Goal: Task Accomplishment & Management: Manage account settings

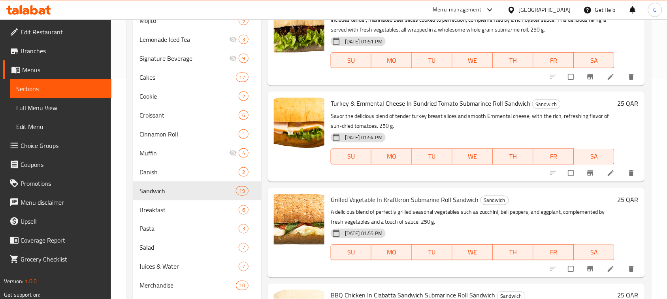
scroll to position [218, 0]
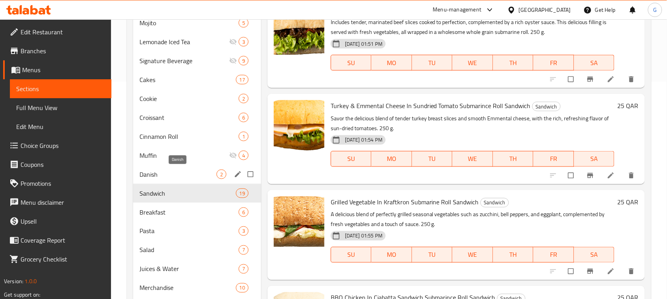
click at [190, 178] on span "Danish" at bounding box center [177, 174] width 77 height 9
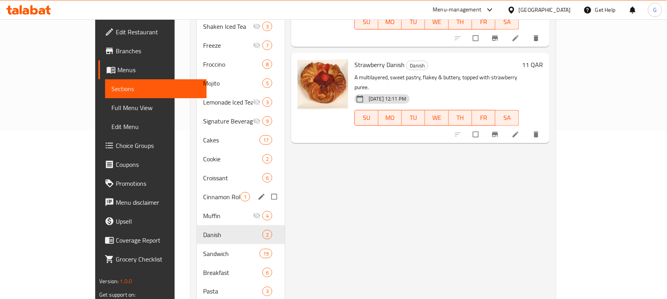
scroll to position [218, 0]
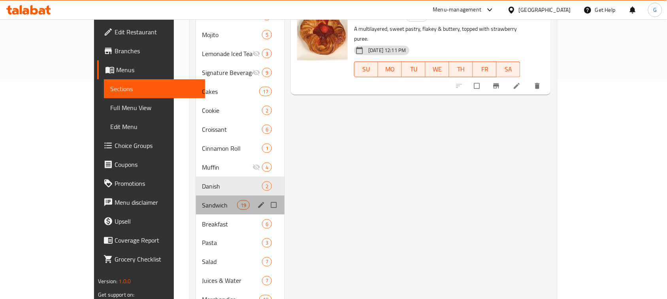
click at [212, 196] on div "Sandwich 19" at bounding box center [240, 205] width 89 height 19
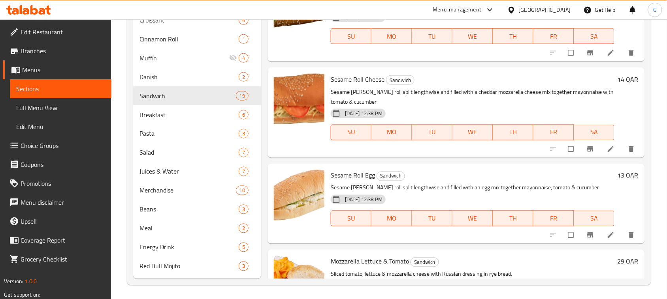
scroll to position [316, 0]
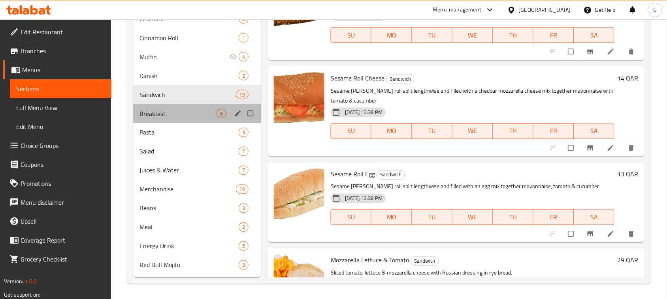
click at [142, 122] on div "Breakfast 6" at bounding box center [197, 113] width 128 height 19
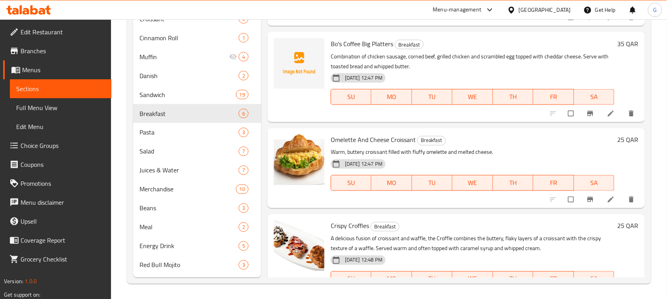
scroll to position [12, 0]
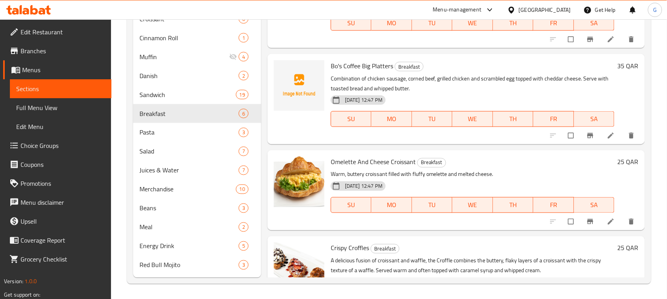
click at [364, 69] on span "Bo's Coffee Big Platters" at bounding box center [362, 66] width 62 height 12
copy h6 "Bo's Coffee Big Platters"
click at [135, 133] on div "Pasta 3" at bounding box center [197, 132] width 128 height 19
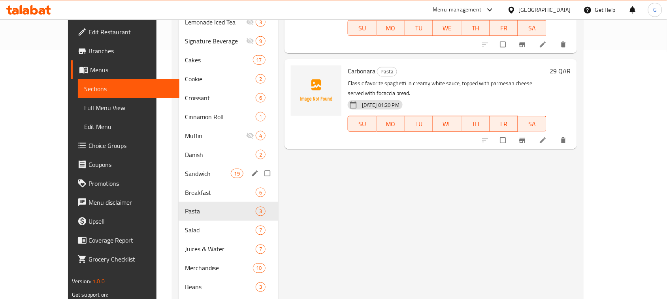
scroll to position [267, 0]
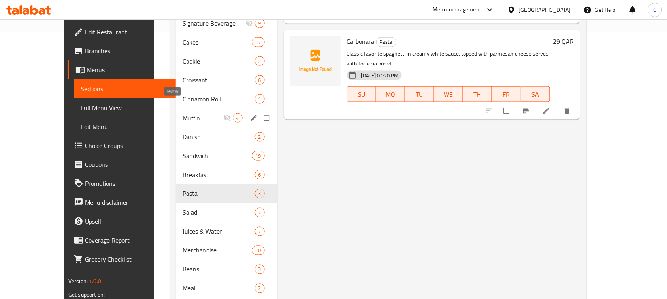
click at [192, 113] on span "Muffin" at bounding box center [202, 117] width 40 height 9
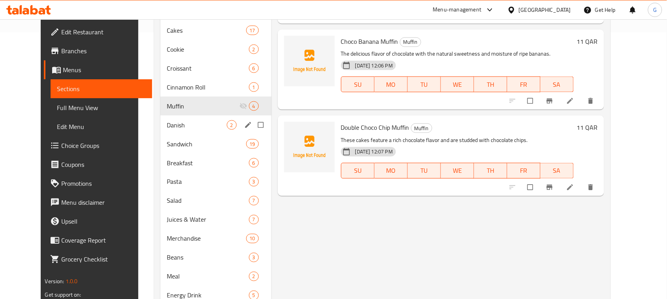
click at [192, 129] on span "Danish" at bounding box center [197, 124] width 60 height 9
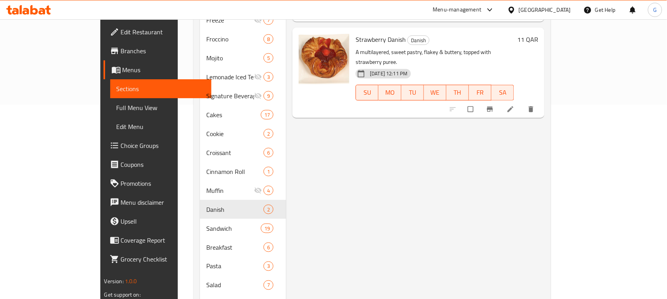
scroll to position [218, 0]
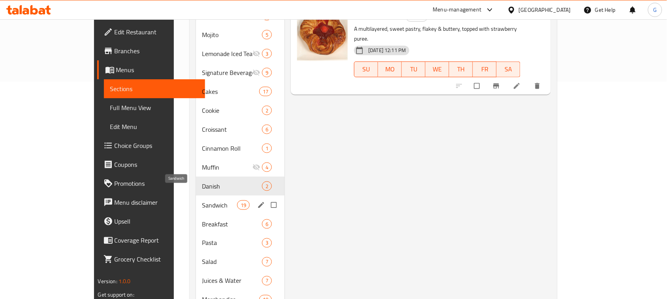
click at [202, 201] on span "Sandwich" at bounding box center [219, 205] width 35 height 9
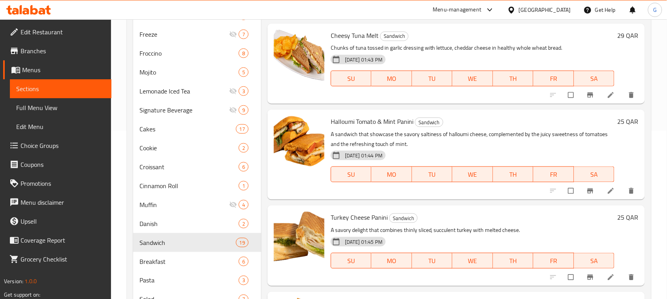
scroll to position [767, 0]
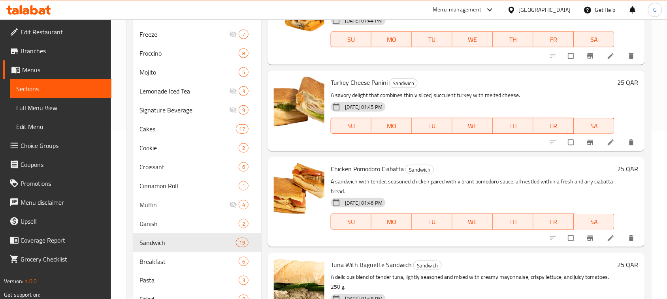
drag, startPoint x: 622, startPoint y: 269, endPoint x: 623, endPoint y: 285, distance: 17.0
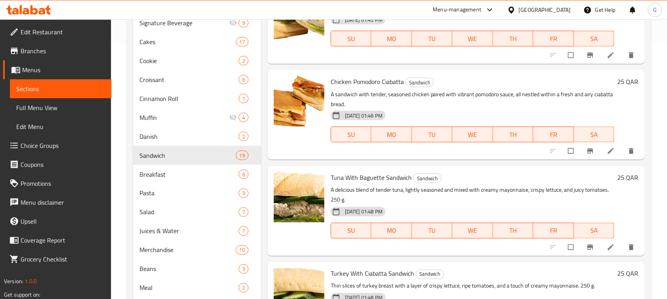
scroll to position [316, 0]
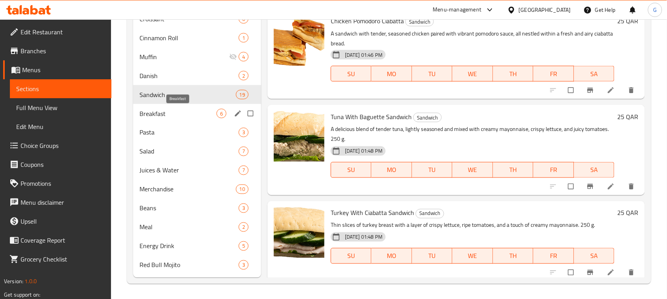
click at [140, 111] on span "Breakfast" at bounding box center [177, 113] width 77 height 9
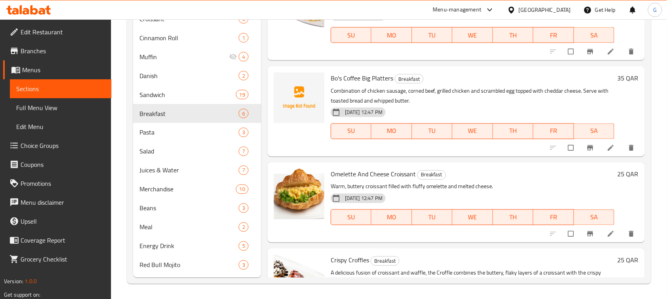
scroll to position [62, 0]
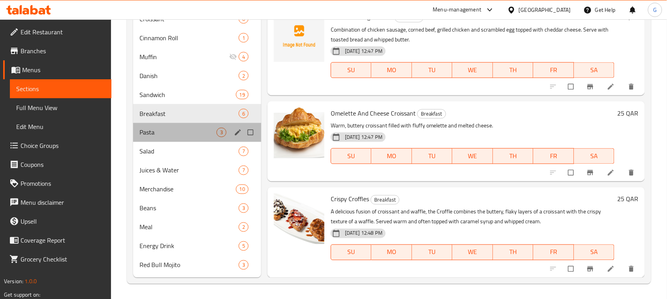
click at [137, 133] on div "Pasta 3" at bounding box center [197, 132] width 128 height 19
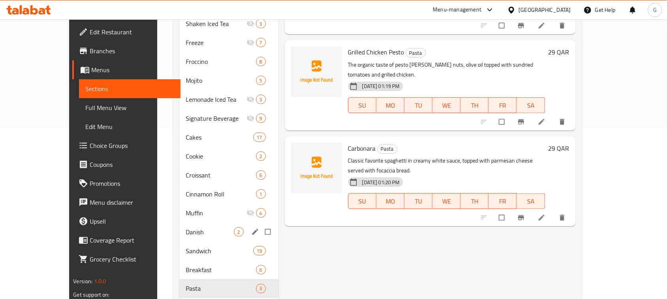
scroll to position [267, 0]
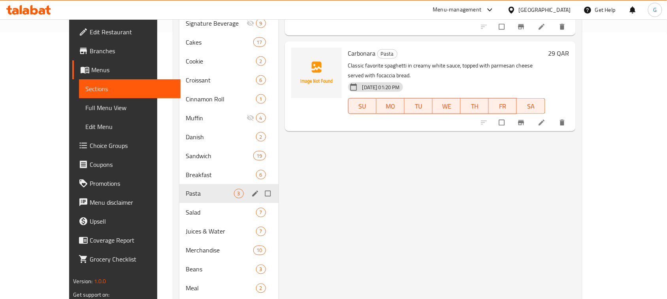
click at [260, 186] on input "Menu sections" at bounding box center [268, 193] width 17 height 15
checkbox input "true"
click at [251, 190] on icon "edit" at bounding box center [255, 194] width 8 height 8
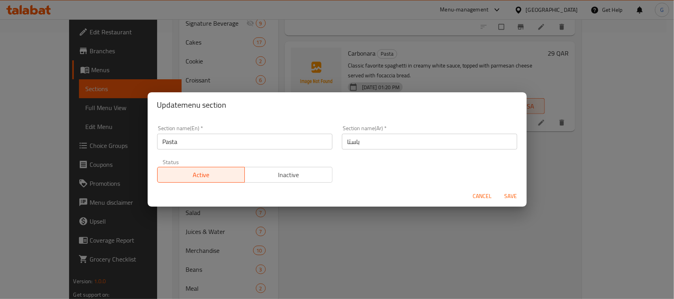
click at [285, 178] on span "Inactive" at bounding box center [288, 174] width 81 height 11
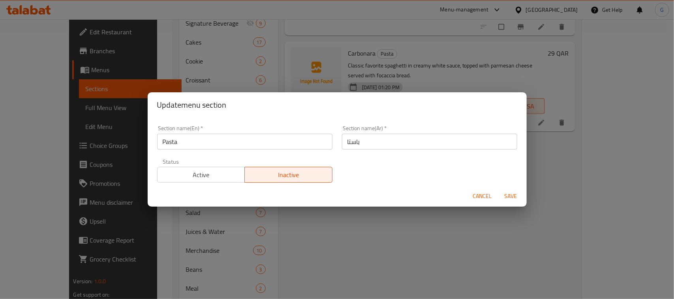
click at [509, 199] on span "Save" at bounding box center [510, 197] width 19 height 10
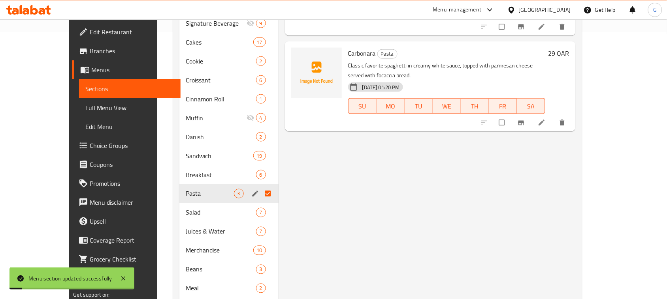
click at [378, 49] on span "Pasta" at bounding box center [387, 53] width 19 height 9
copy span "Pasta"
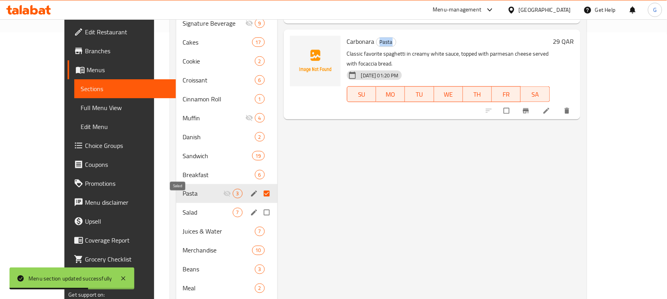
click at [189, 208] on span "Salad" at bounding box center [207, 212] width 50 height 9
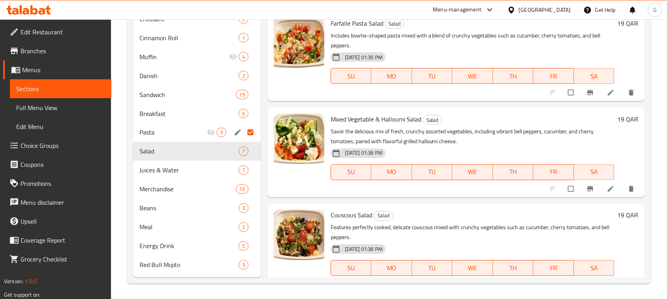
scroll to position [178, 0]
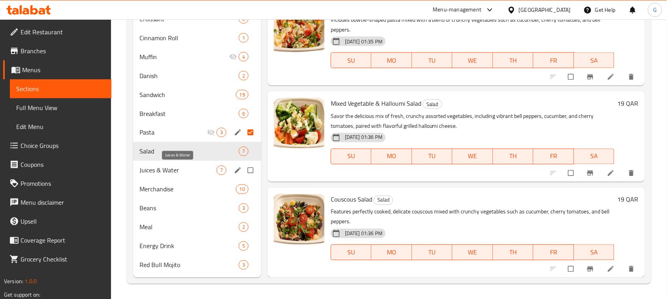
click at [180, 171] on span "Juices & Water" at bounding box center [177, 170] width 77 height 9
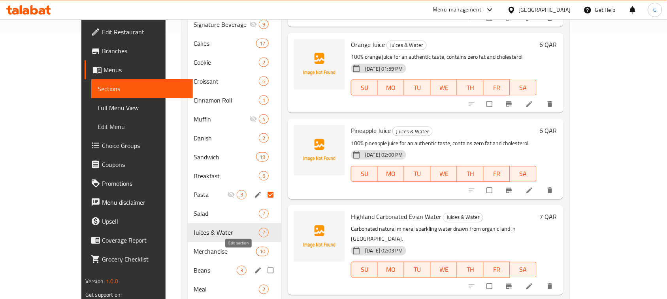
scroll to position [267, 0]
click at [263, 224] on input "Menu sections" at bounding box center [271, 231] width 17 height 15
checkbox input "true"
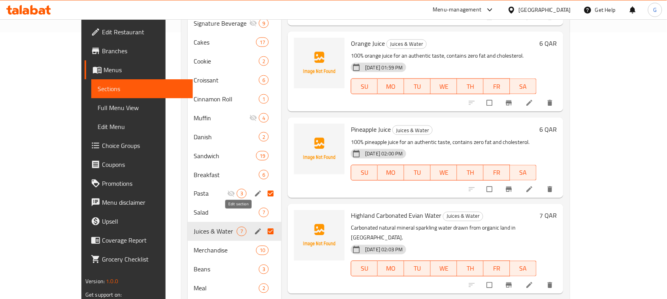
click at [254, 228] on icon "edit" at bounding box center [258, 232] width 8 height 8
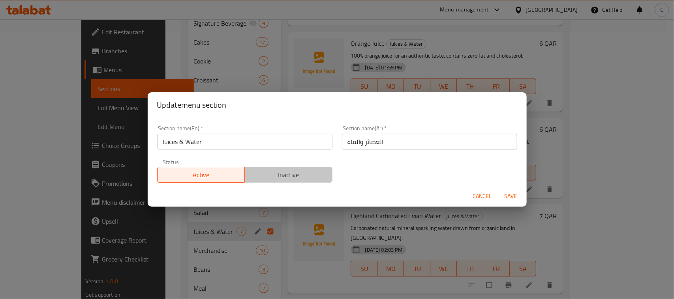
click at [293, 177] on span "Inactive" at bounding box center [288, 174] width 81 height 11
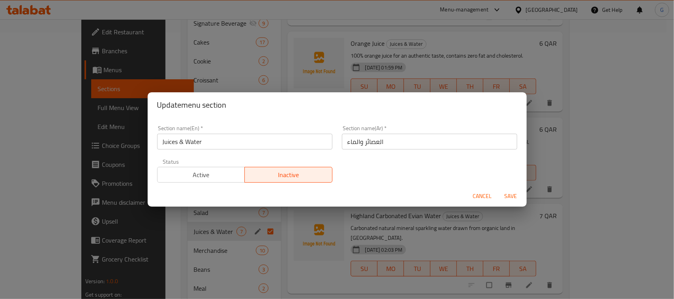
click at [197, 142] on input "Juices & Water" at bounding box center [244, 142] width 175 height 16
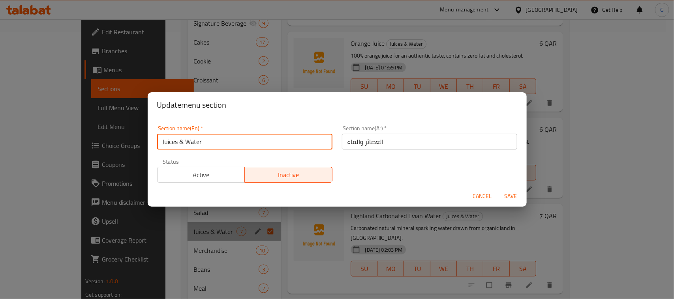
click at [197, 142] on input "Juices & Water" at bounding box center [244, 142] width 175 height 16
click at [518, 194] on span "Save" at bounding box center [510, 197] width 19 height 10
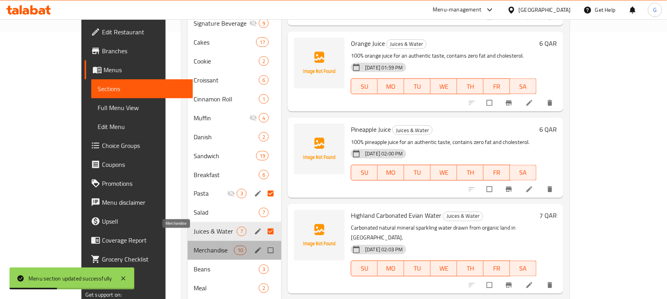
click at [194, 246] on span "Merchandise" at bounding box center [214, 250] width 40 height 9
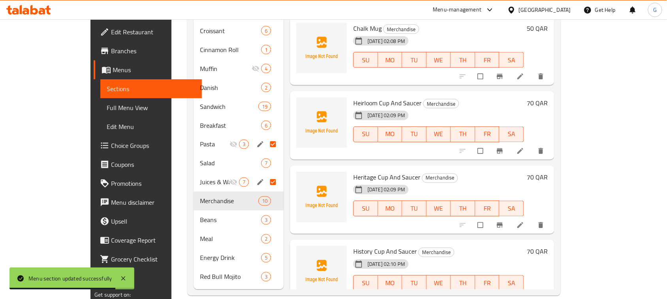
scroll to position [259, 0]
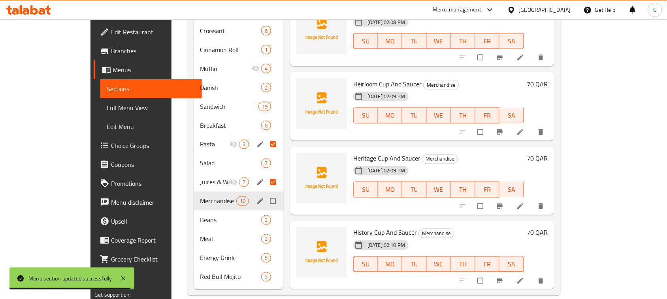
click at [265, 194] on input "Menu sections" at bounding box center [273, 201] width 17 height 15
checkbox input "true"
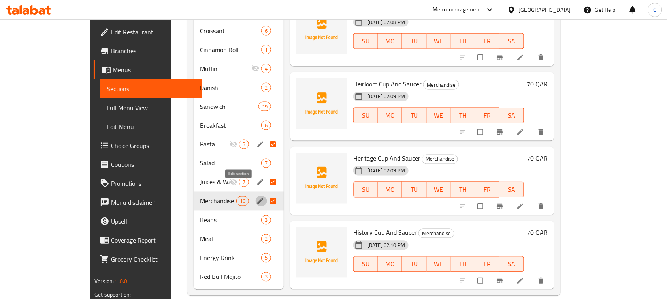
click at [256, 197] on icon "edit" at bounding box center [260, 201] width 8 height 8
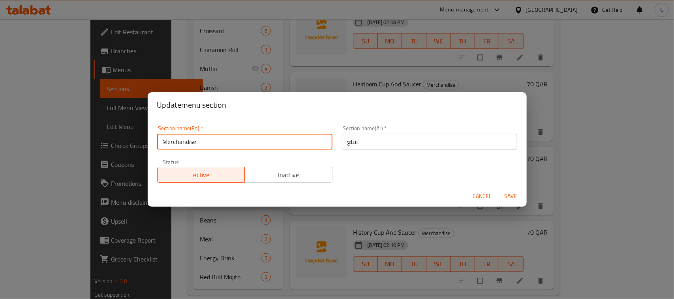
click at [216, 141] on input "Merchandise" at bounding box center [244, 142] width 175 height 16
click at [296, 174] on span "Inactive" at bounding box center [288, 174] width 81 height 11
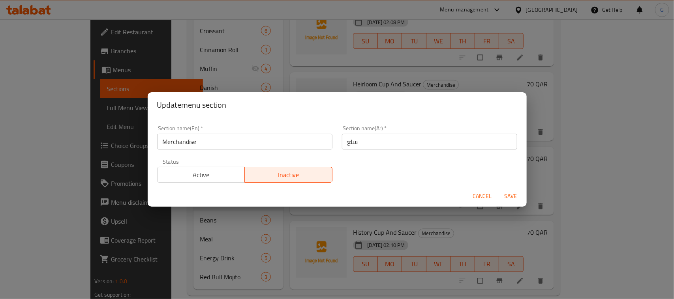
click at [518, 200] on span "Save" at bounding box center [510, 197] width 19 height 10
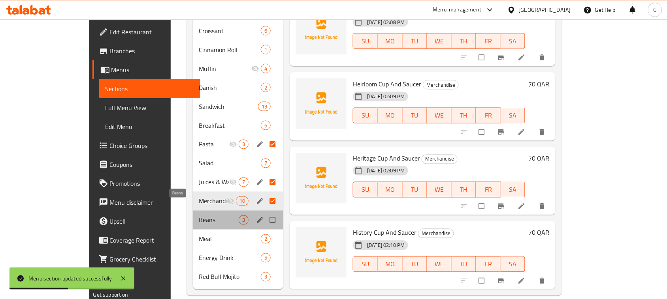
click at [199, 216] on span "Beans" at bounding box center [219, 220] width 40 height 9
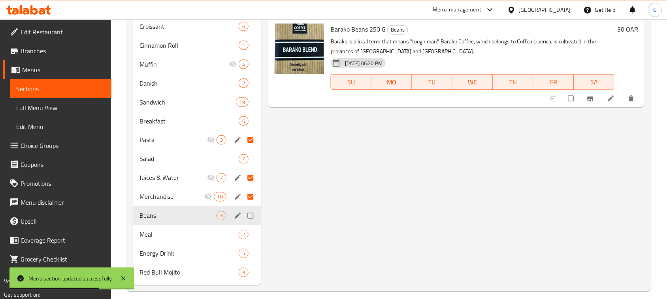
scroll to position [316, 0]
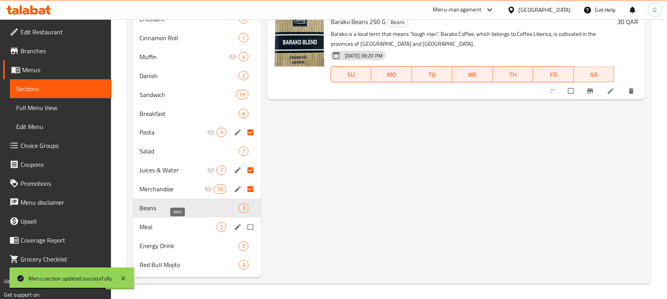
click at [183, 231] on span "Meal" at bounding box center [177, 227] width 77 height 9
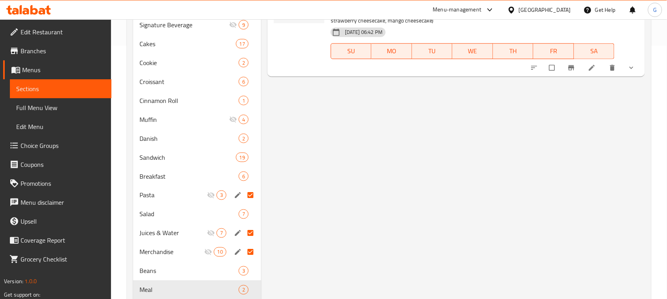
scroll to position [316, 0]
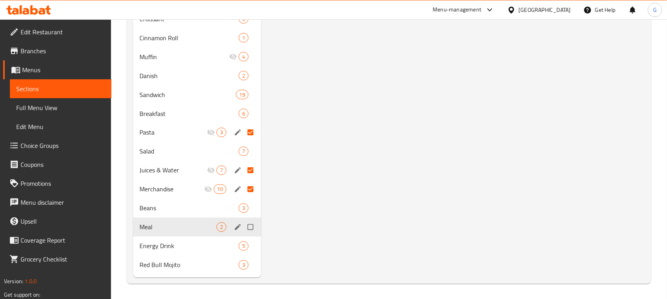
click at [253, 227] on input "Menu sections" at bounding box center [251, 227] width 17 height 15
checkbox input "true"
click at [240, 229] on icon "edit" at bounding box center [238, 228] width 8 height 8
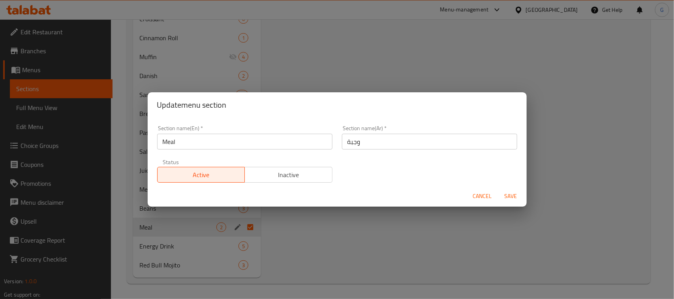
drag, startPoint x: 302, startPoint y: 174, endPoint x: 291, endPoint y: 175, distance: 10.7
click at [301, 174] on span "Inactive" at bounding box center [288, 174] width 81 height 11
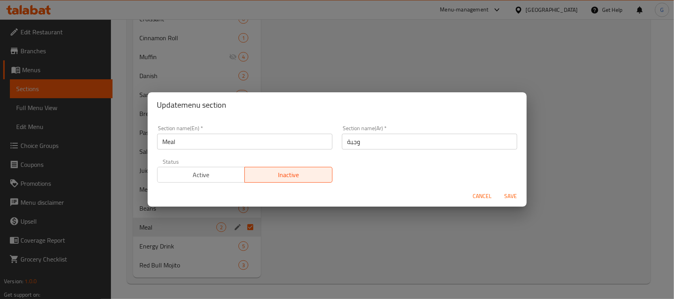
click at [171, 145] on input "Meal" at bounding box center [244, 142] width 175 height 16
click at [508, 195] on span "Save" at bounding box center [510, 197] width 19 height 10
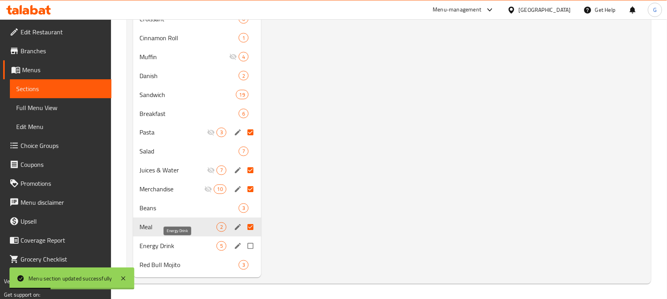
drag, startPoint x: 150, startPoint y: 248, endPoint x: 206, endPoint y: 230, distance: 58.2
click at [150, 248] on span "Energy Drink" at bounding box center [177, 246] width 77 height 9
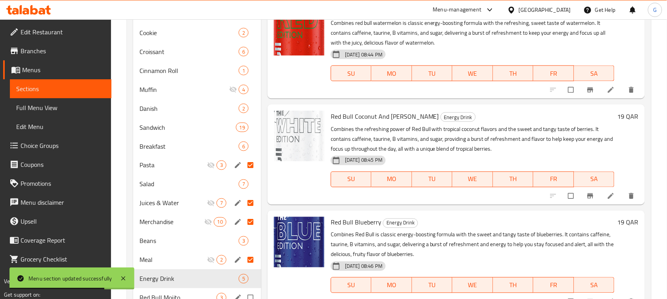
scroll to position [316, 0]
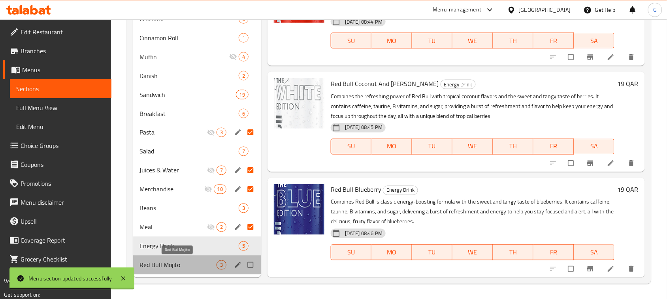
click at [176, 267] on span "Red Bull Mojito" at bounding box center [177, 265] width 77 height 9
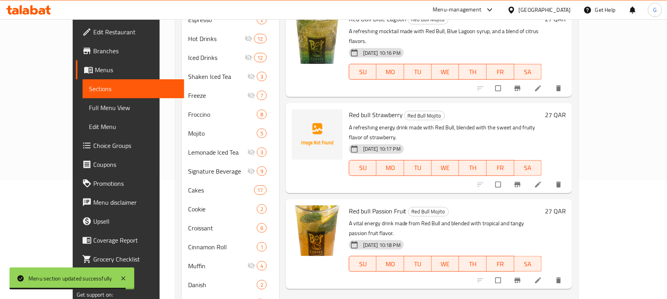
scroll to position [20, 0]
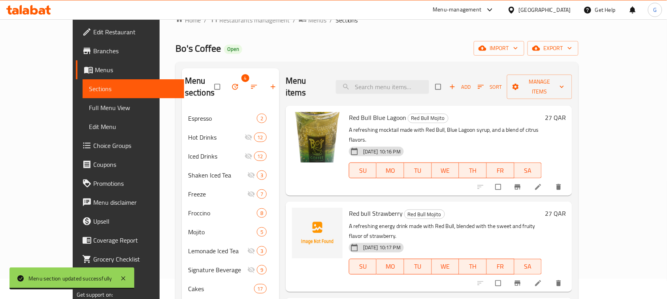
click at [363, 208] on span "Red bull Strawberry" at bounding box center [376, 214] width 54 height 12
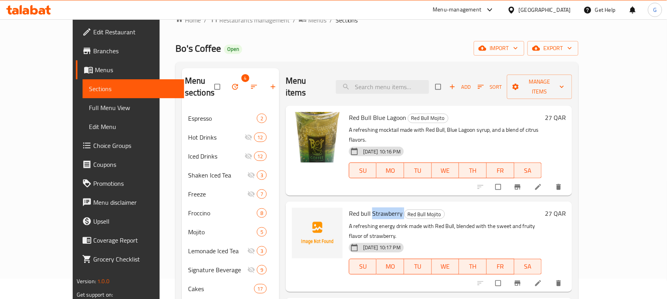
click at [363, 208] on span "Red bull Strawberry" at bounding box center [376, 214] width 54 height 12
copy h6 "Red bull Strawberry"
click at [507, 276] on input "checkbox" at bounding box center [498, 283] width 17 height 15
checkbox input "true"
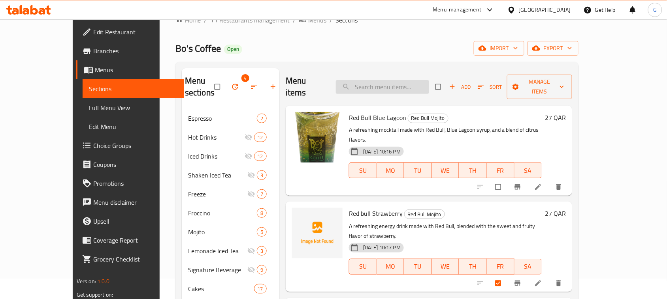
click at [384, 86] on input "search" at bounding box center [382, 87] width 93 height 14
paste input "Bo's Coffee Big Platters"
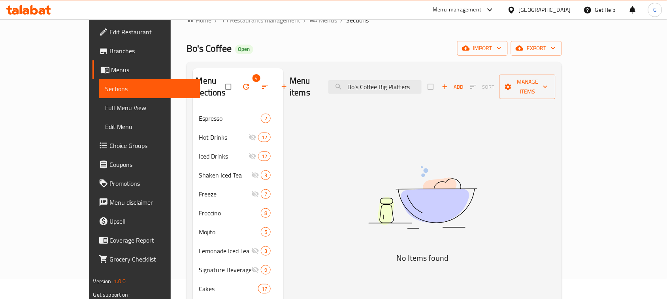
type input "Bo's Coffee Big Platters"
checkbox input "true"
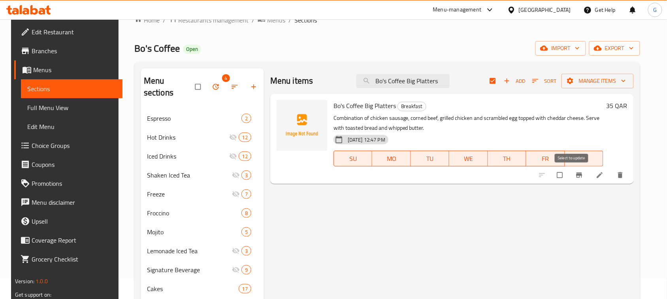
type input "Bo's Coffee Big Platters"
click at [565, 181] on input "checkbox" at bounding box center [560, 175] width 17 height 15
checkbox input "true"
checkbox input "false"
click at [597, 87] on button "Manage items" at bounding box center [597, 81] width 72 height 15
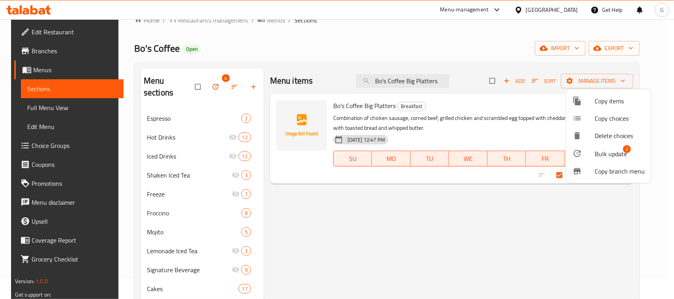
click at [597, 149] on span "Bulk update" at bounding box center [611, 153] width 32 height 9
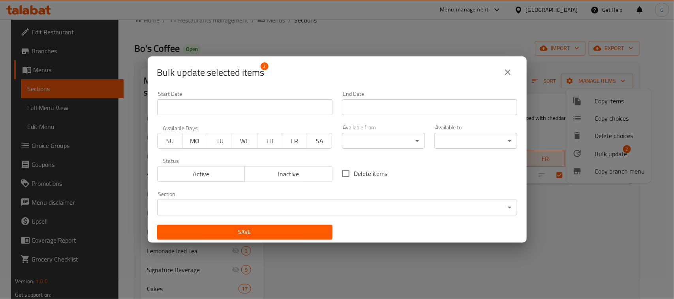
click at [301, 176] on span "Inactive" at bounding box center [288, 174] width 81 height 11
click at [286, 227] on button "Save" at bounding box center [244, 232] width 175 height 15
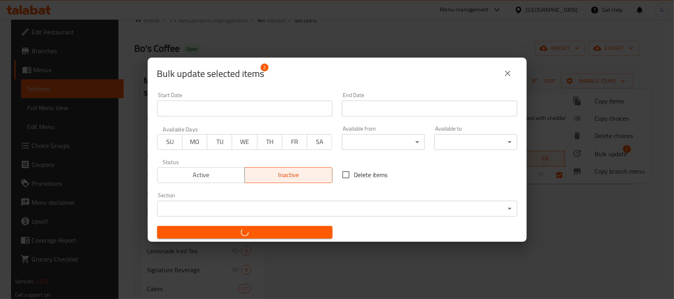
checkbox input "false"
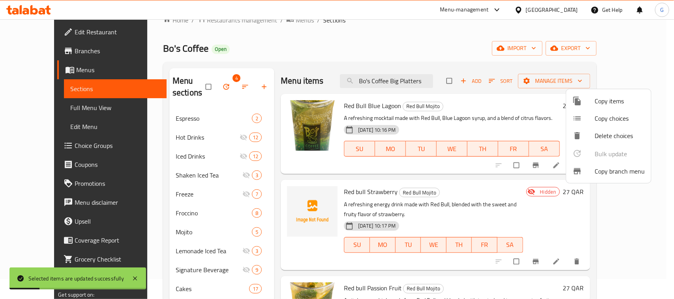
click at [322, 32] on div at bounding box center [337, 149] width 674 height 299
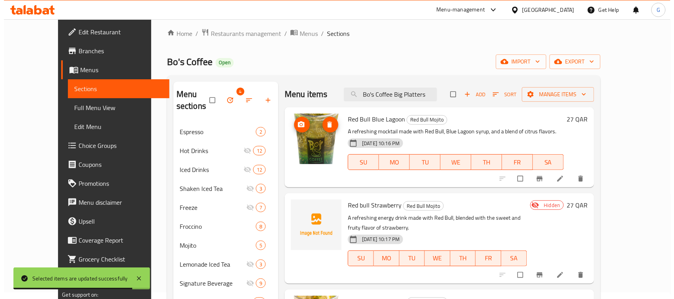
scroll to position [0, 0]
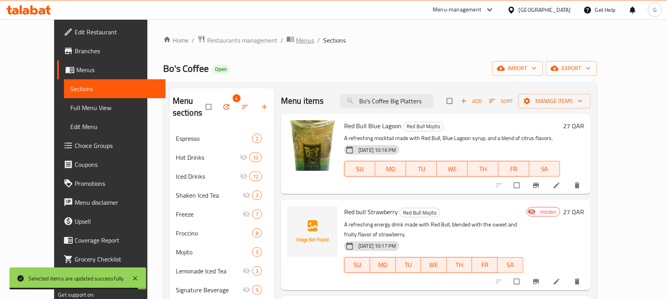
click at [296, 36] on span "Menus" at bounding box center [305, 40] width 18 height 9
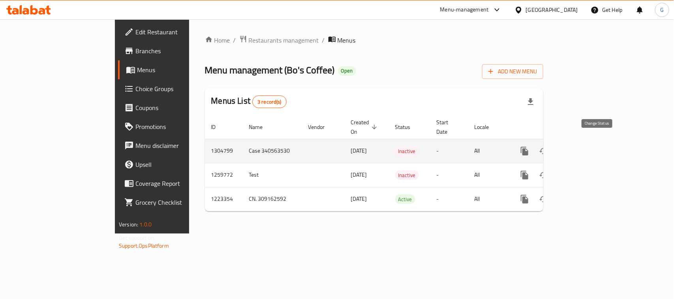
click at [548, 147] on icon "enhanced table" at bounding box center [543, 151] width 9 height 9
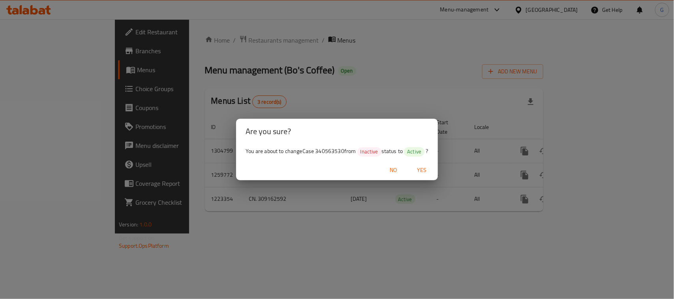
click at [429, 167] on span "Yes" at bounding box center [422, 170] width 19 height 10
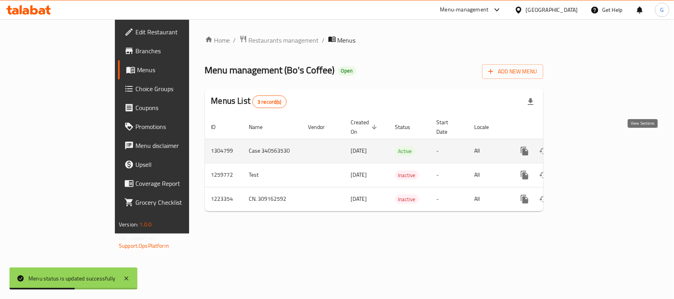
click at [586, 147] on icon "enhanced table" at bounding box center [581, 151] width 9 height 9
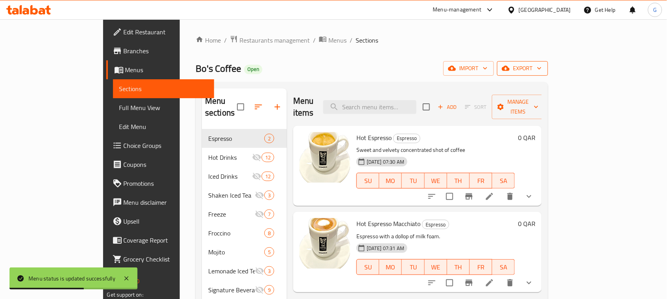
click at [541, 68] on span "export" at bounding box center [522, 69] width 38 height 10
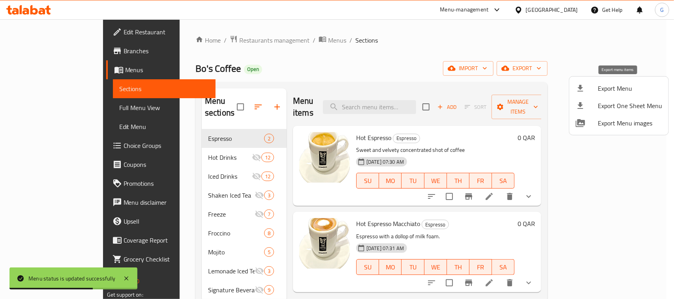
click at [608, 92] on span "Export Menu" at bounding box center [630, 88] width 64 height 9
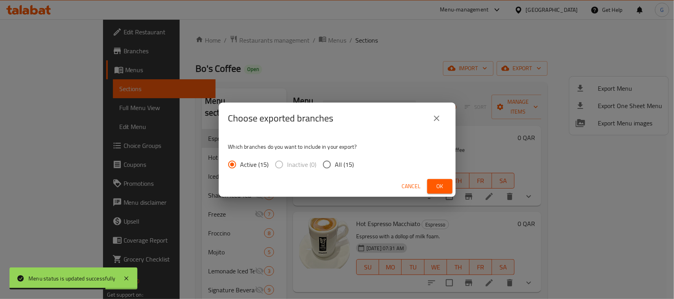
click at [340, 161] on span "All (15)" at bounding box center [344, 164] width 19 height 9
click at [335, 161] on input "All (15)" at bounding box center [327, 164] width 17 height 17
radio input "true"
click at [436, 183] on span "Ok" at bounding box center [440, 187] width 13 height 10
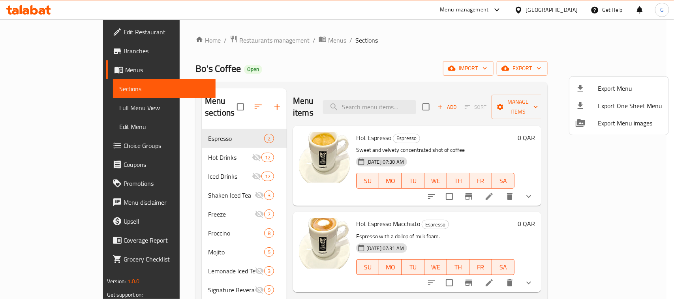
click at [516, 13] on div at bounding box center [337, 149] width 674 height 299
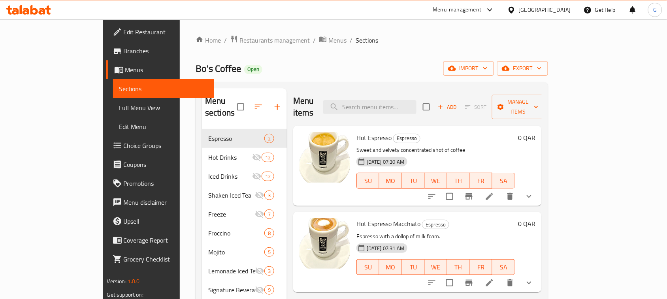
click at [562, 7] on div "[GEOGRAPHIC_DATA]" at bounding box center [544, 10] width 52 height 9
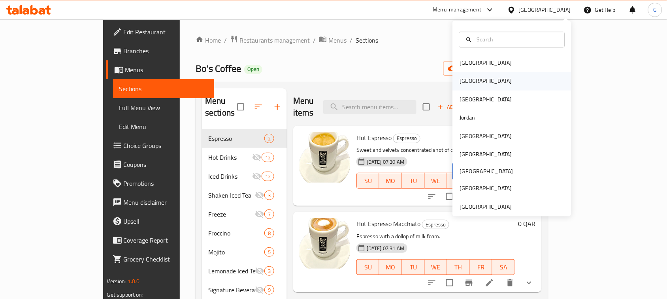
click at [498, 84] on div "[GEOGRAPHIC_DATA]" at bounding box center [512, 81] width 118 height 18
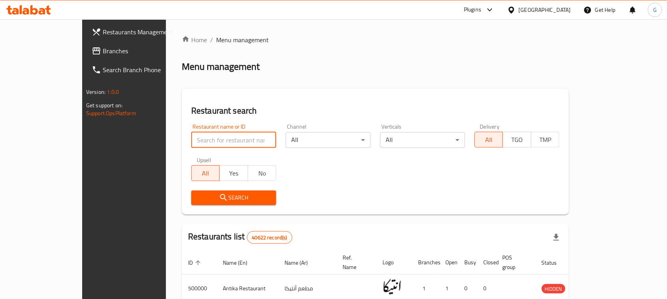
paste input "697623"
type input "697623"
click button "Search" at bounding box center [233, 198] width 85 height 15
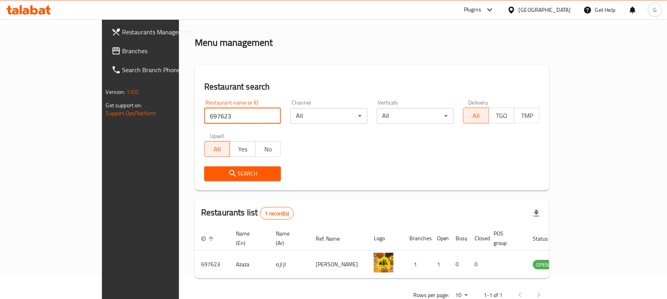
scroll to position [38, 0]
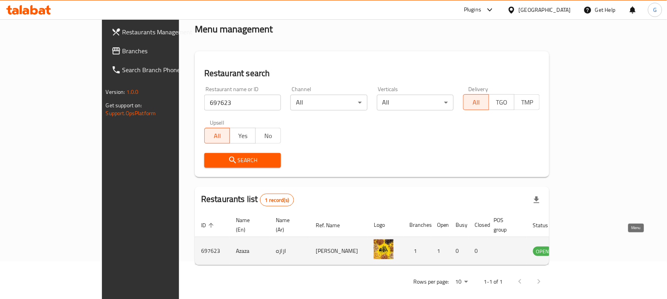
click at [583, 248] on icon "enhanced table" at bounding box center [579, 251] width 9 height 7
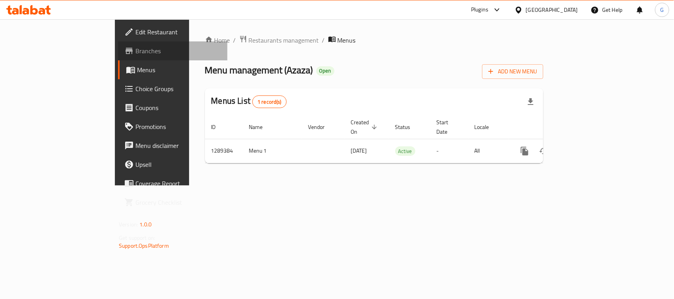
click at [135, 49] on span "Branches" at bounding box center [178, 50] width 86 height 9
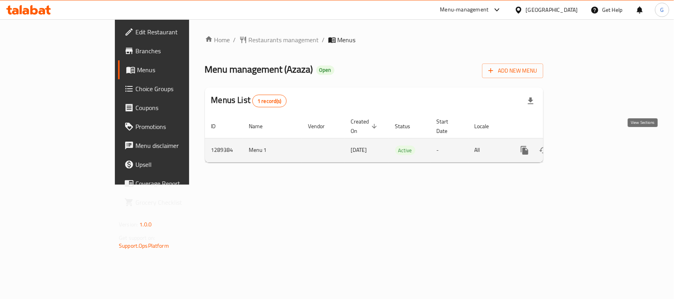
click at [586, 146] on icon "enhanced table" at bounding box center [581, 150] width 9 height 9
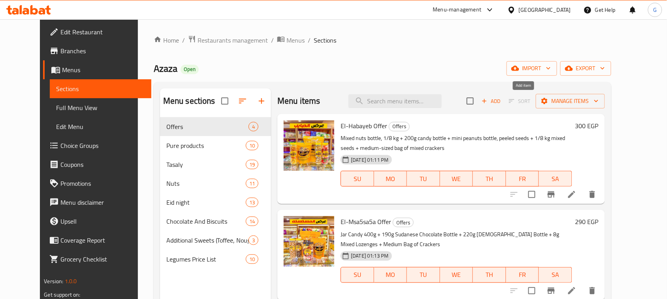
click at [501, 100] on span "Add" at bounding box center [490, 101] width 21 height 9
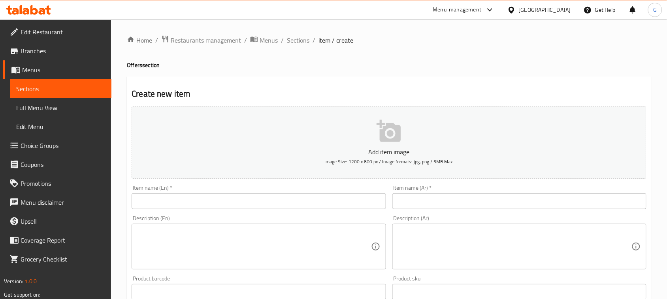
click at [255, 203] on input "text" at bounding box center [258, 201] width 254 height 16
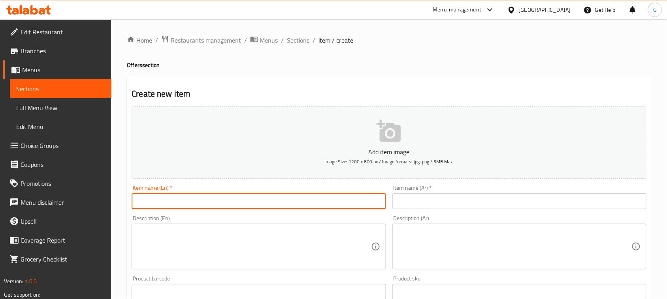
paste input "El Bourkini offer"
click at [255, 203] on input "El Bourkini offer" at bounding box center [258, 201] width 254 height 16
type input "El Bourkini Offer"
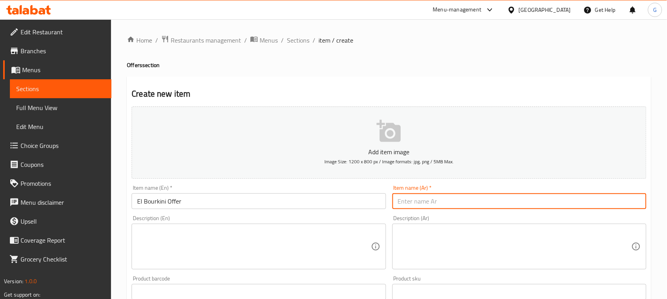
click at [423, 207] on input "text" at bounding box center [519, 201] width 254 height 16
paste input "عرض البوركيني"
type input "عرض البوركيني"
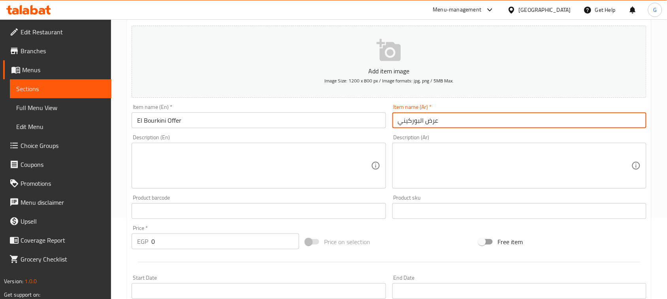
scroll to position [99, 0]
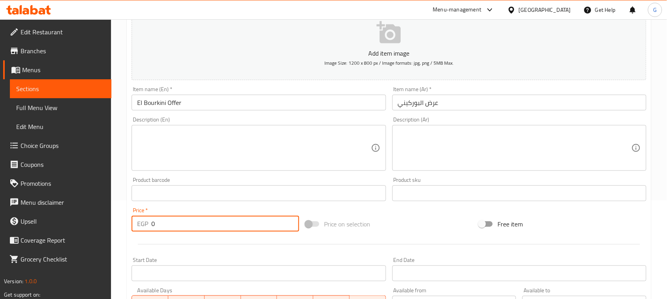
drag, startPoint x: 156, startPoint y: 223, endPoint x: 145, endPoint y: 229, distance: 13.4
click at [145, 229] on div "EGP 0 Price *" at bounding box center [214, 224] width 167 height 16
paste input "40"
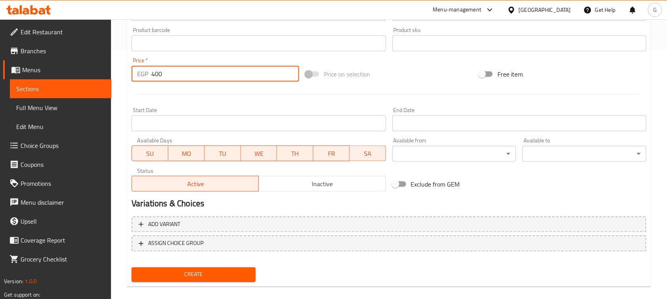
scroll to position [257, 0]
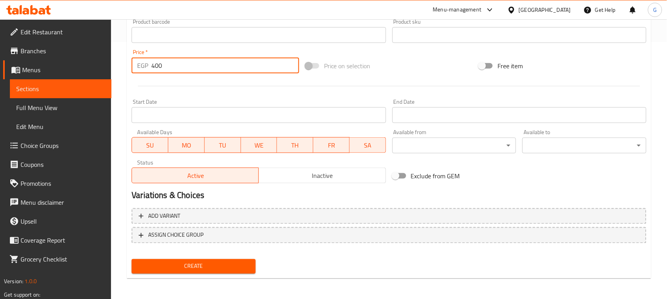
type input "400"
click at [299, 109] on input "Start Date" at bounding box center [258, 115] width 254 height 16
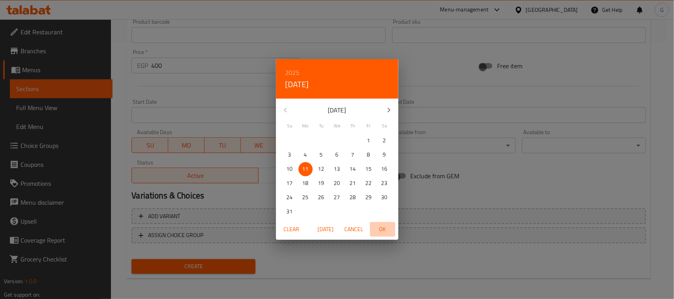
click at [383, 227] on span "OK" at bounding box center [382, 230] width 19 height 10
type input "11-08-2025"
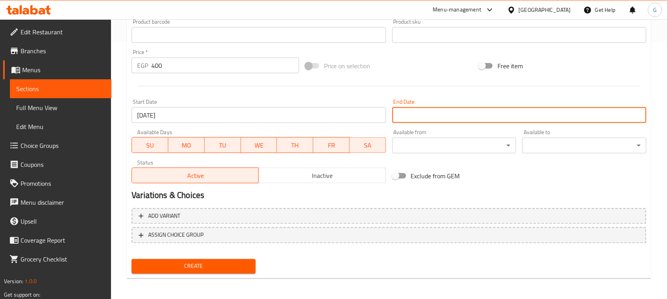
click at [508, 113] on input "Start Date" at bounding box center [519, 115] width 254 height 16
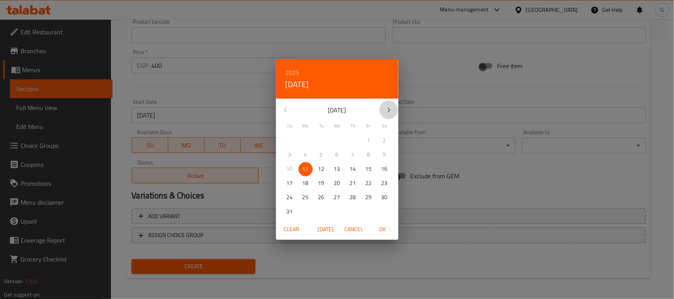
click at [393, 115] on icon "button" at bounding box center [388, 109] width 9 height 9
click at [316, 195] on span "30" at bounding box center [321, 198] width 14 height 10
click at [385, 230] on span "OK" at bounding box center [382, 230] width 19 height 10
type input "30-09-2025"
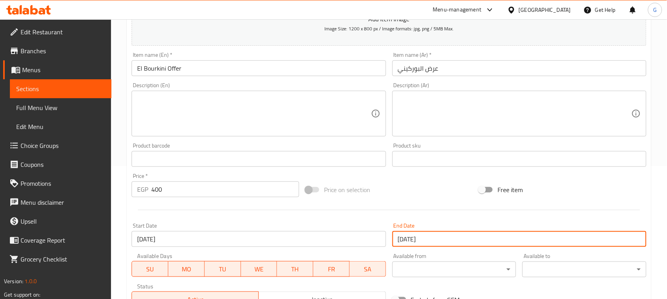
scroll to position [60, 0]
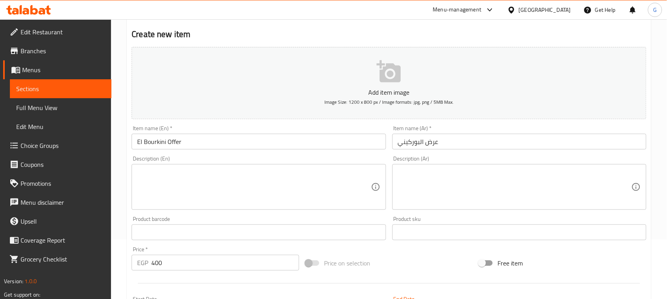
click at [424, 185] on textarea at bounding box center [514, 188] width 233 height 38
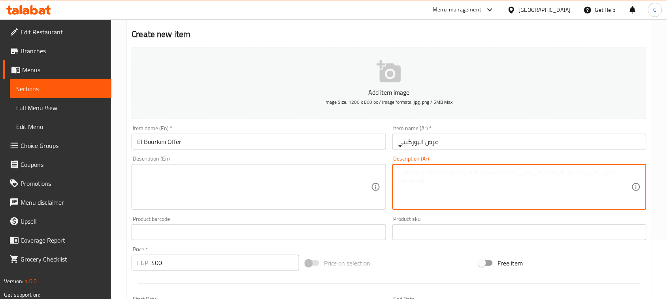
paste textarea "تمن مشكل مكسرات، تمن سودانى اسوانى، تمن لب أبيض، تمن لب اسمر، ربع لب سورى، كيس …"
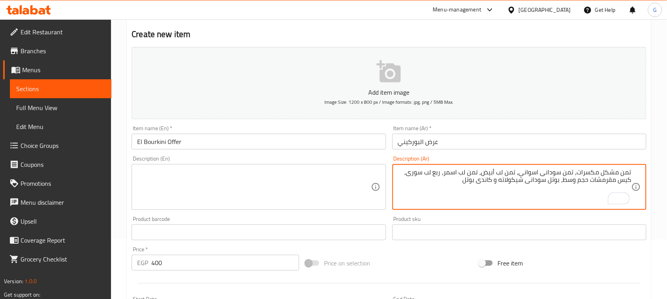
type textarea "تمن مشكل مكسرات، تمن سودانى اسوانى، تمن لب أبيض، تمن لب اسمر، ربع لب سورى، كيس …"
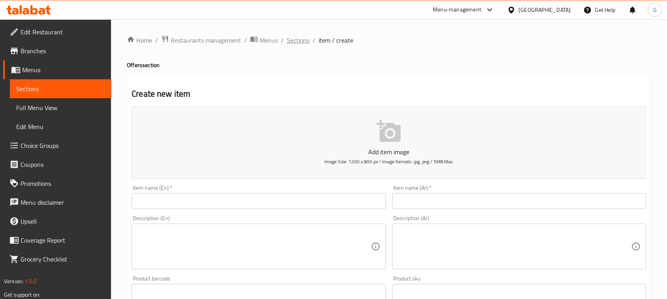
click at [300, 43] on span "Sections" at bounding box center [298, 40] width 23 height 9
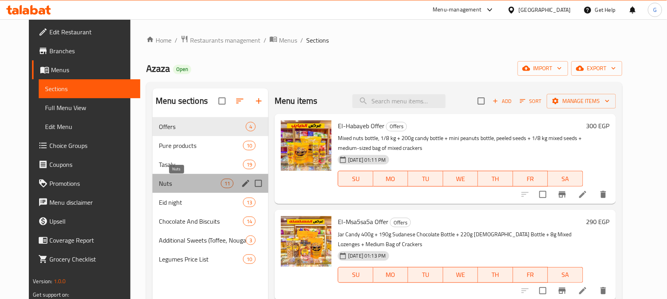
click at [171, 182] on span "Nuts" at bounding box center [190, 183] width 62 height 9
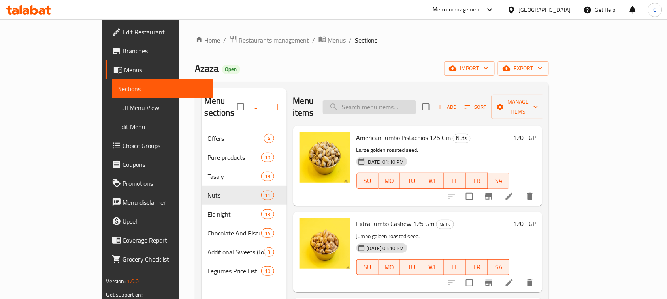
click at [409, 100] on input "search" at bounding box center [369, 107] width 93 height 14
paste input "مقرمشات"
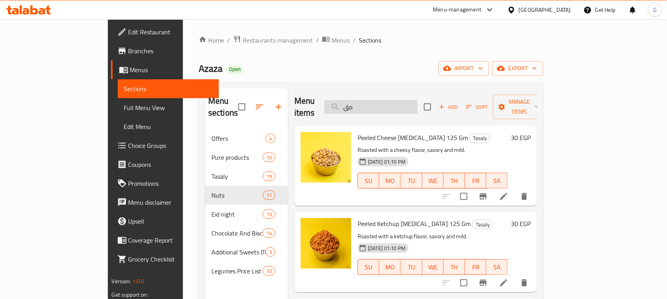
type input "م"
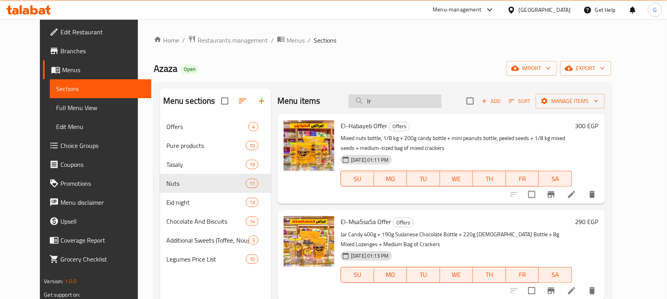
type input "l"
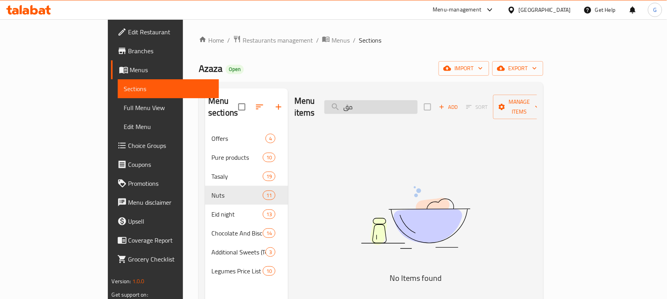
type input "م"
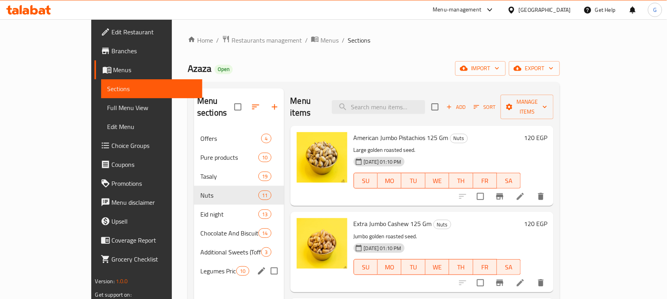
click at [194, 265] on div "Legumes Price List 10" at bounding box center [239, 271] width 90 height 19
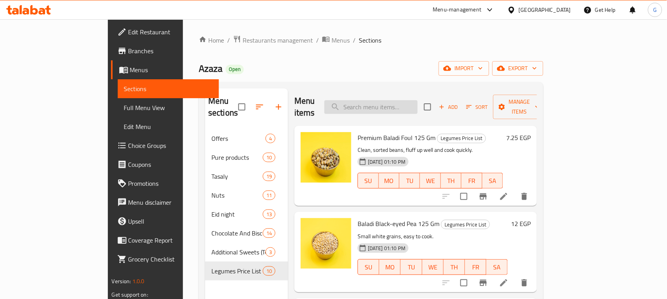
click at [393, 102] on input "search" at bounding box center [370, 107] width 93 height 14
paste input "كاندى"
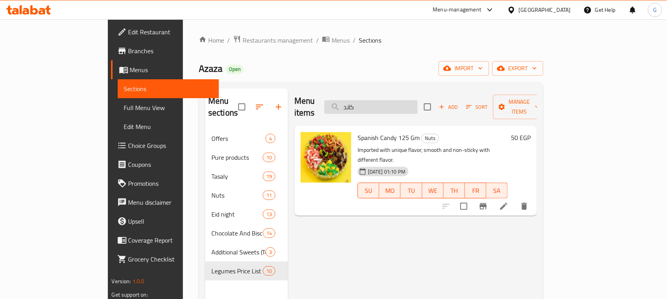
click at [417, 103] on input "كاند" at bounding box center [370, 107] width 93 height 14
paste input "سودانى شيكولاته"
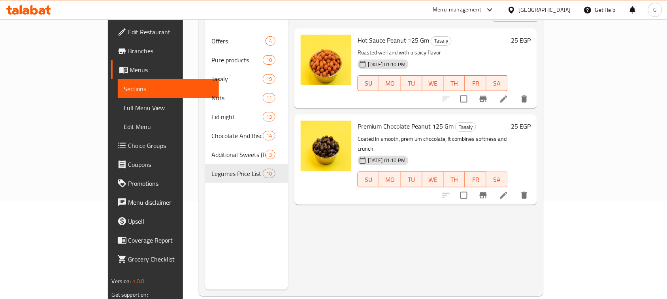
scroll to position [99, 0]
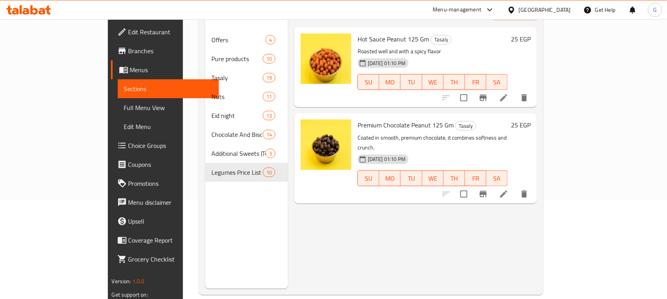
type input "سوداني ش"
